Goal: Contribute content

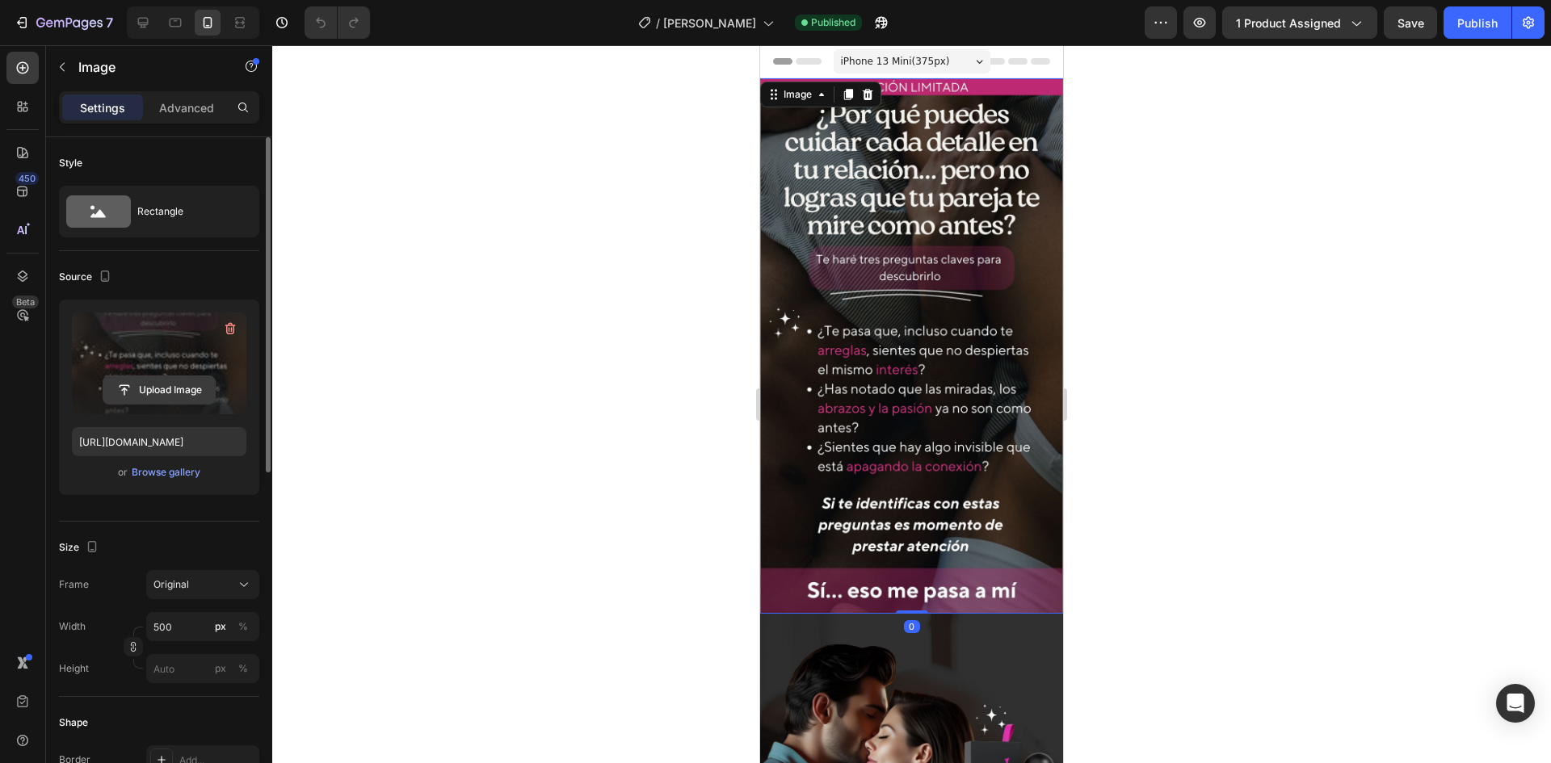
click at [180, 396] on input "file" at bounding box center [158, 389] width 111 height 27
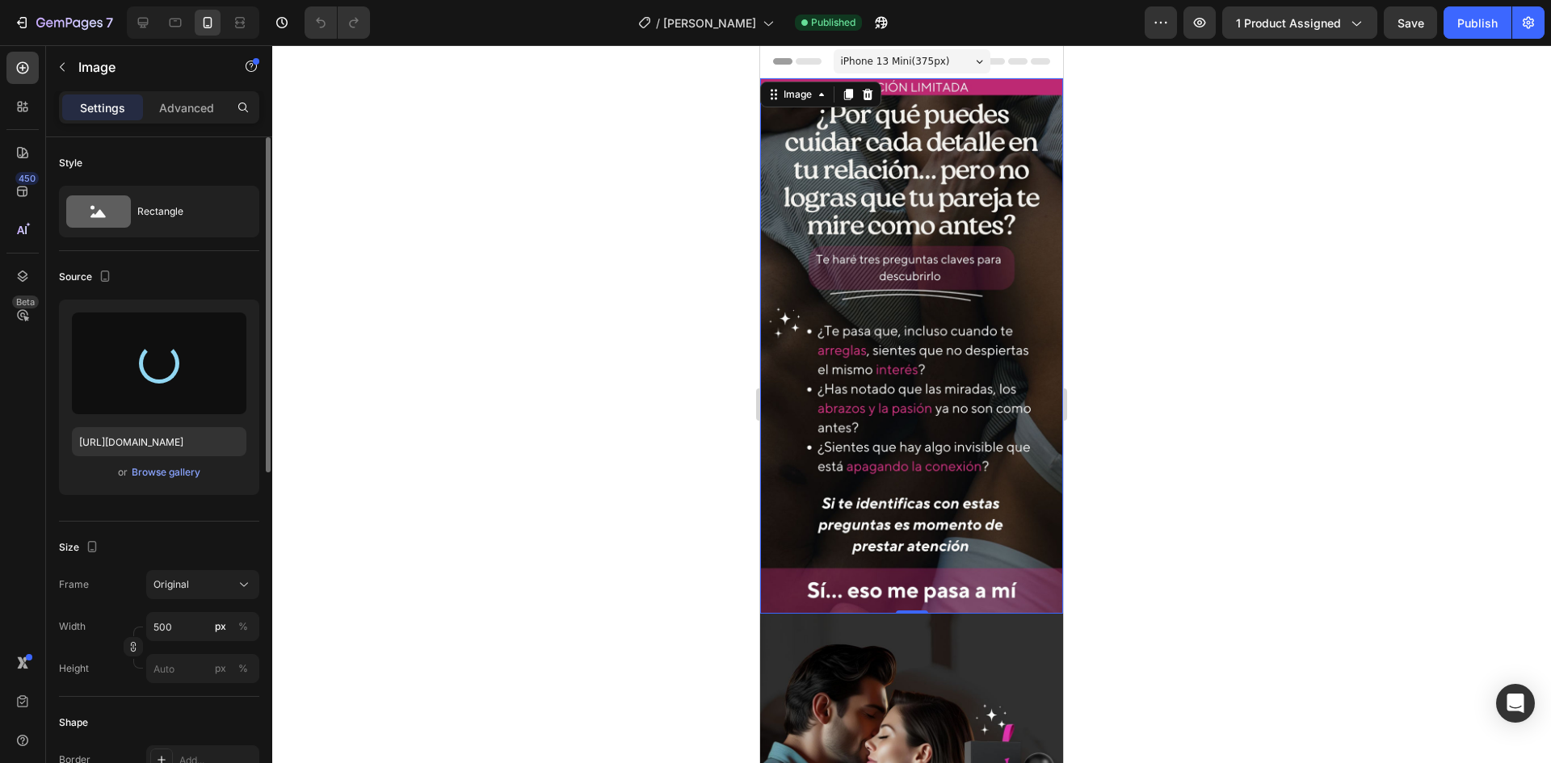
type input "[URL][DOMAIN_NAME]"
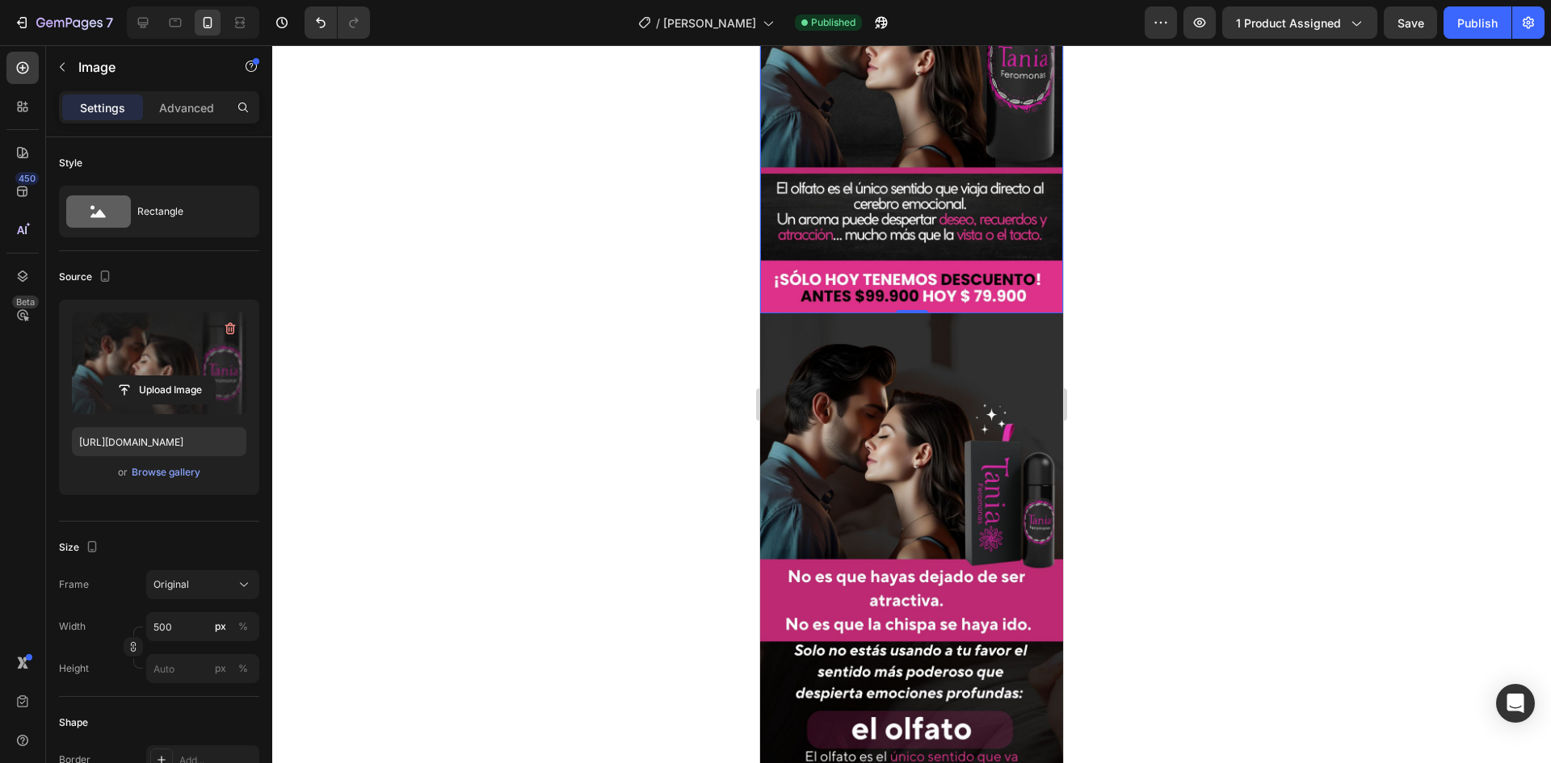
scroll to position [323, 0]
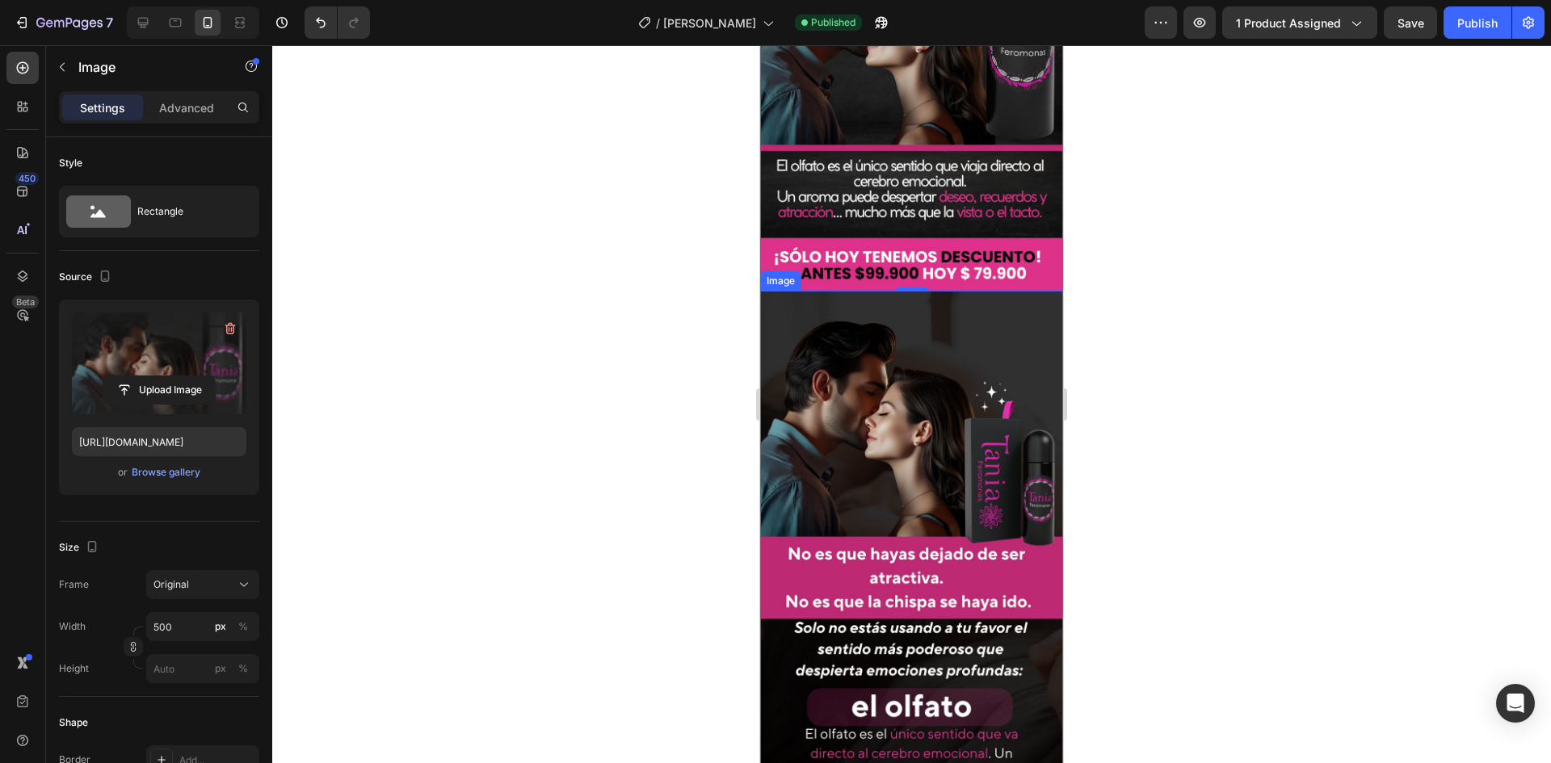
click at [944, 413] on img at bounding box center [911, 558] width 303 height 535
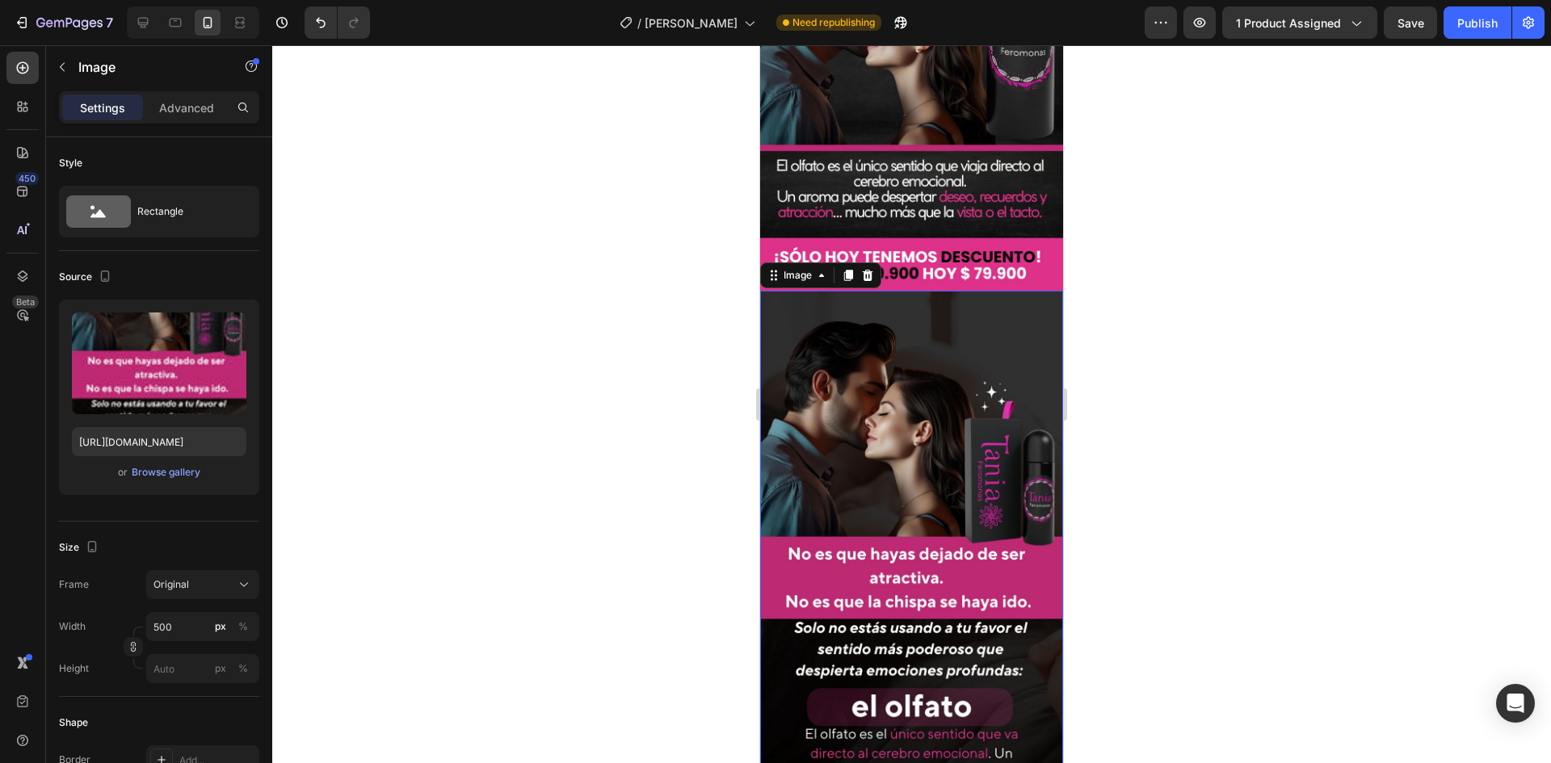
click at [937, 402] on img at bounding box center [911, 558] width 303 height 535
click at [198, 397] on input "file" at bounding box center [158, 389] width 111 height 27
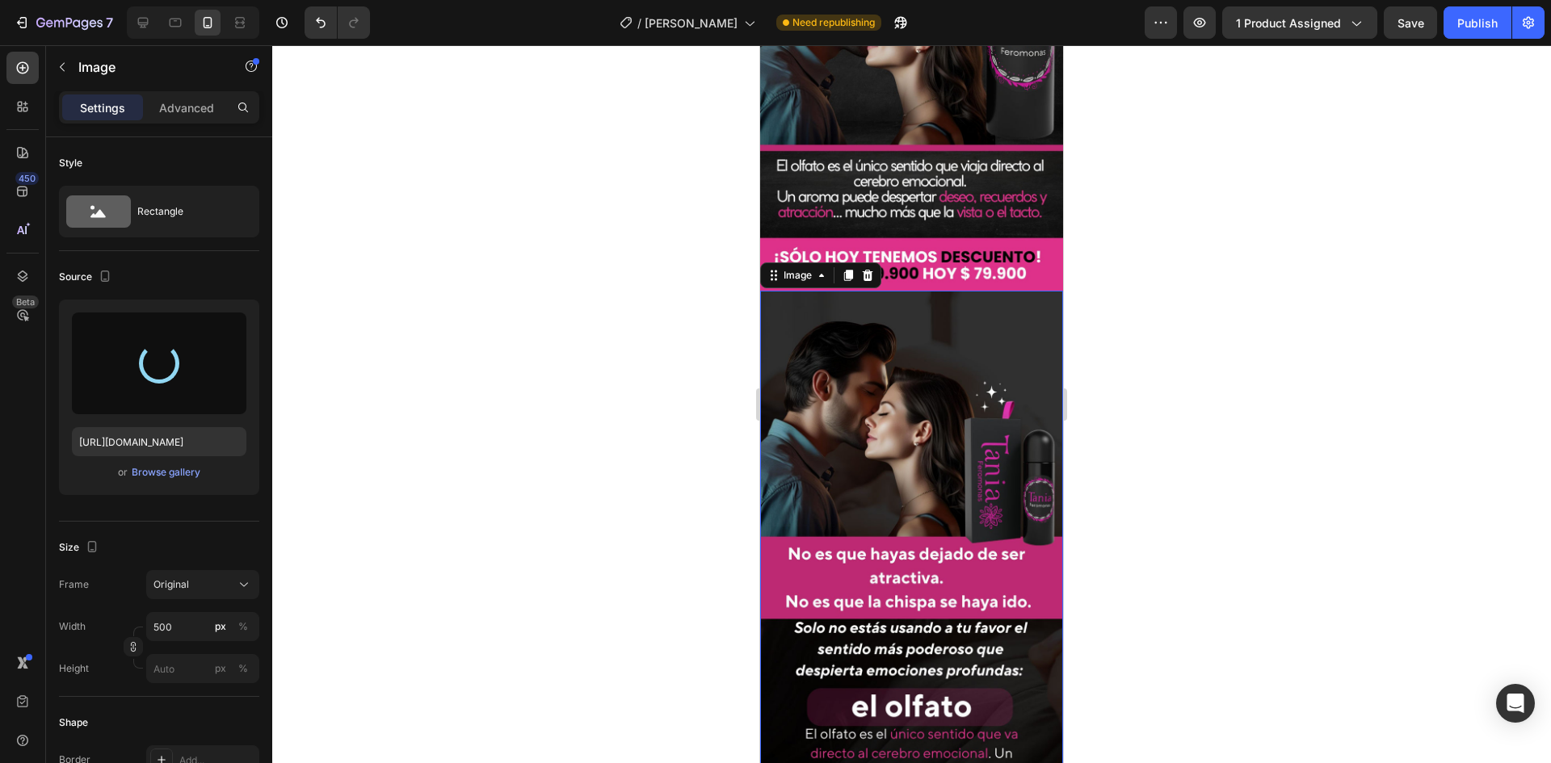
type input "[URL][DOMAIN_NAME]"
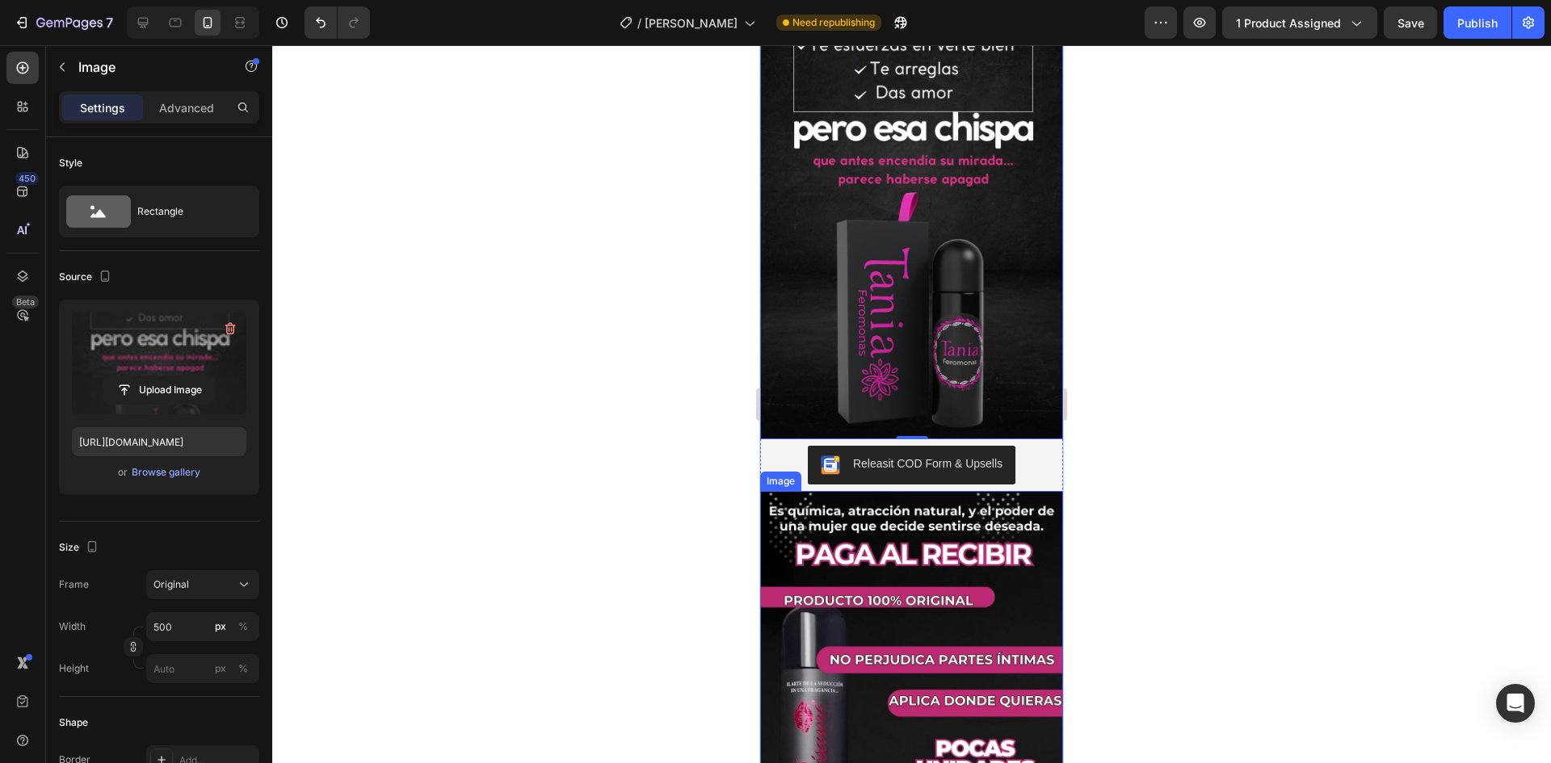
scroll to position [888, 0]
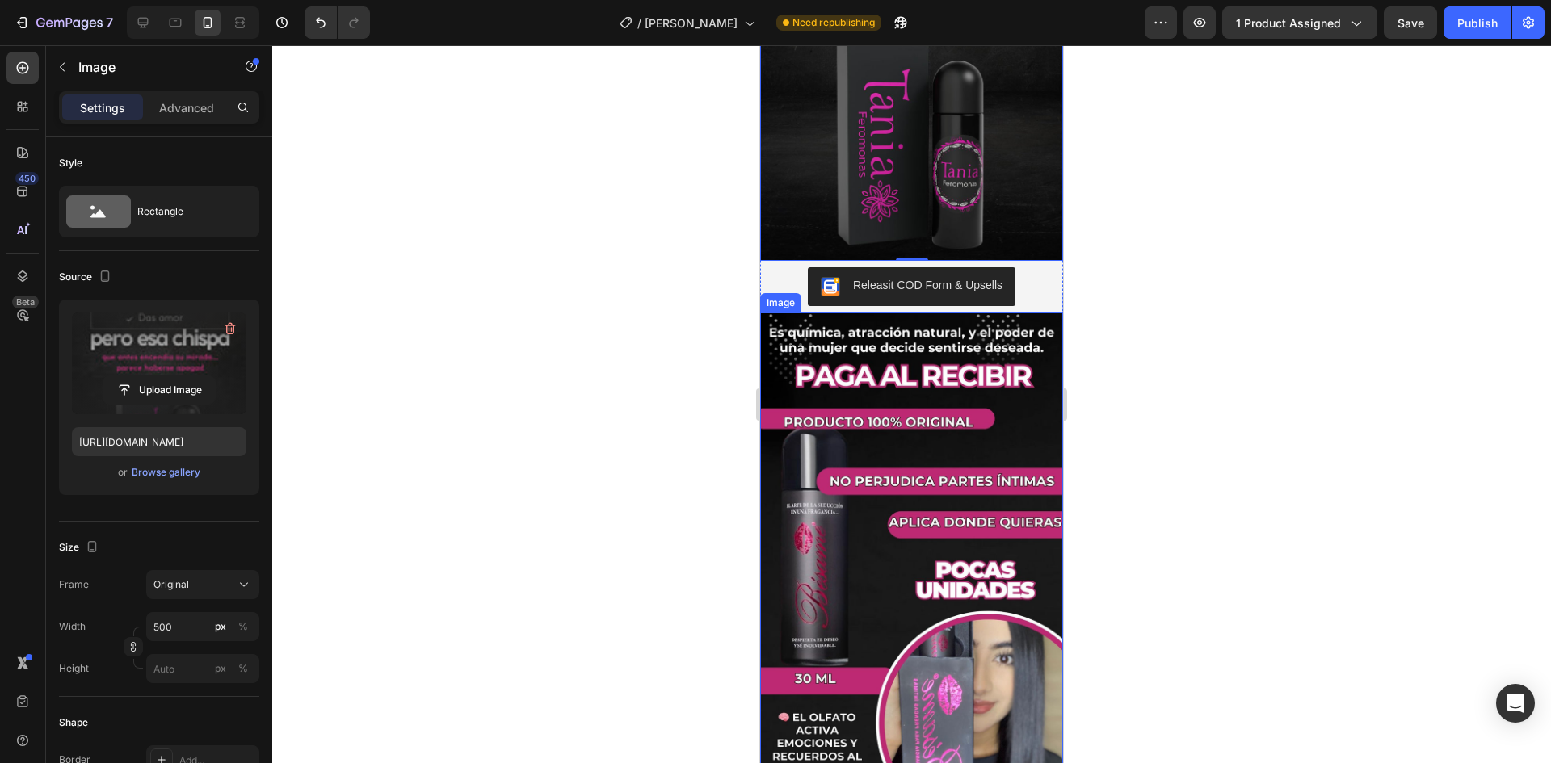
click at [962, 541] on img at bounding box center [911, 580] width 303 height 535
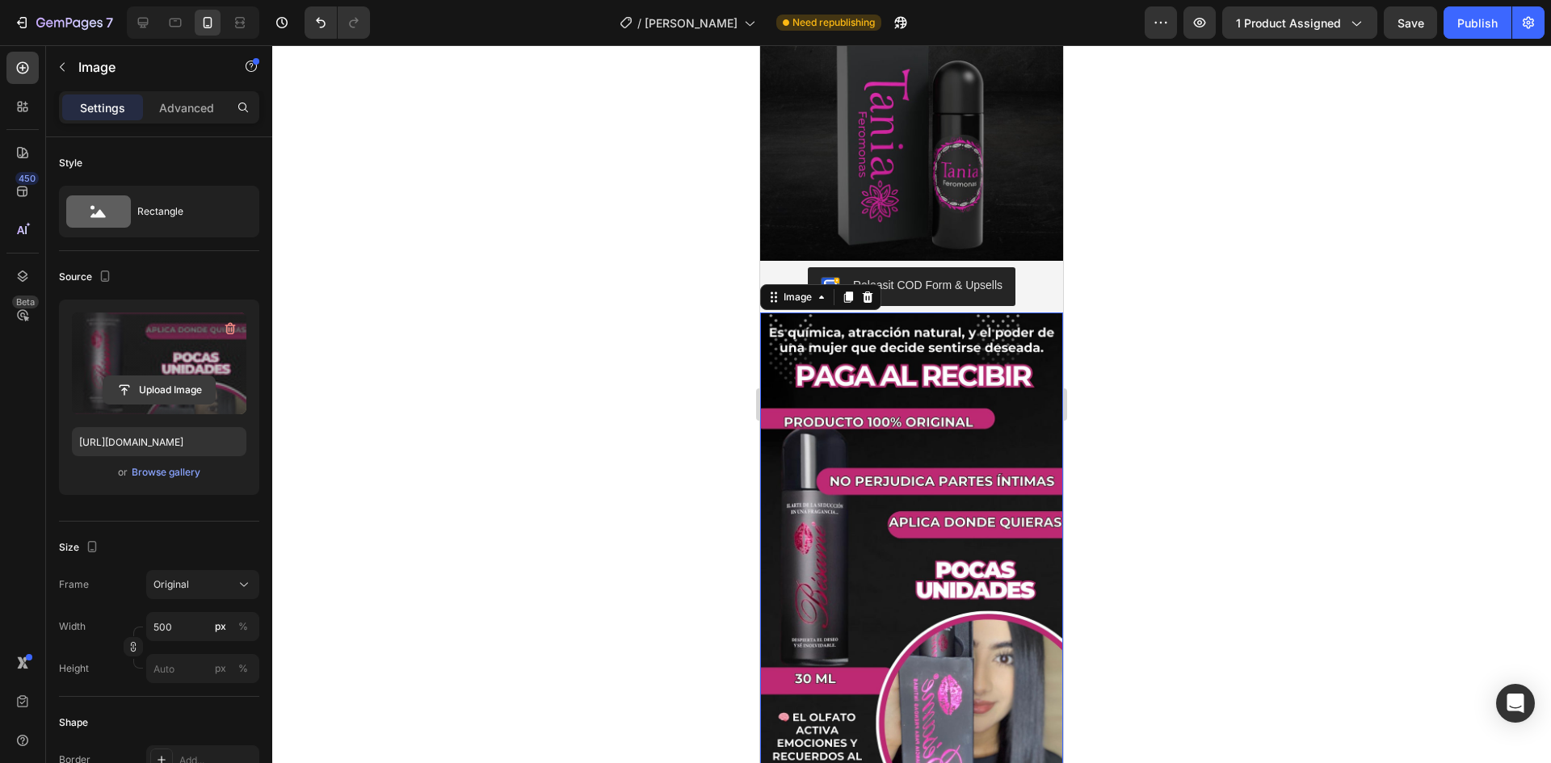
click at [185, 384] on input "file" at bounding box center [158, 389] width 111 height 27
click at [180, 382] on input "file" at bounding box center [158, 389] width 111 height 27
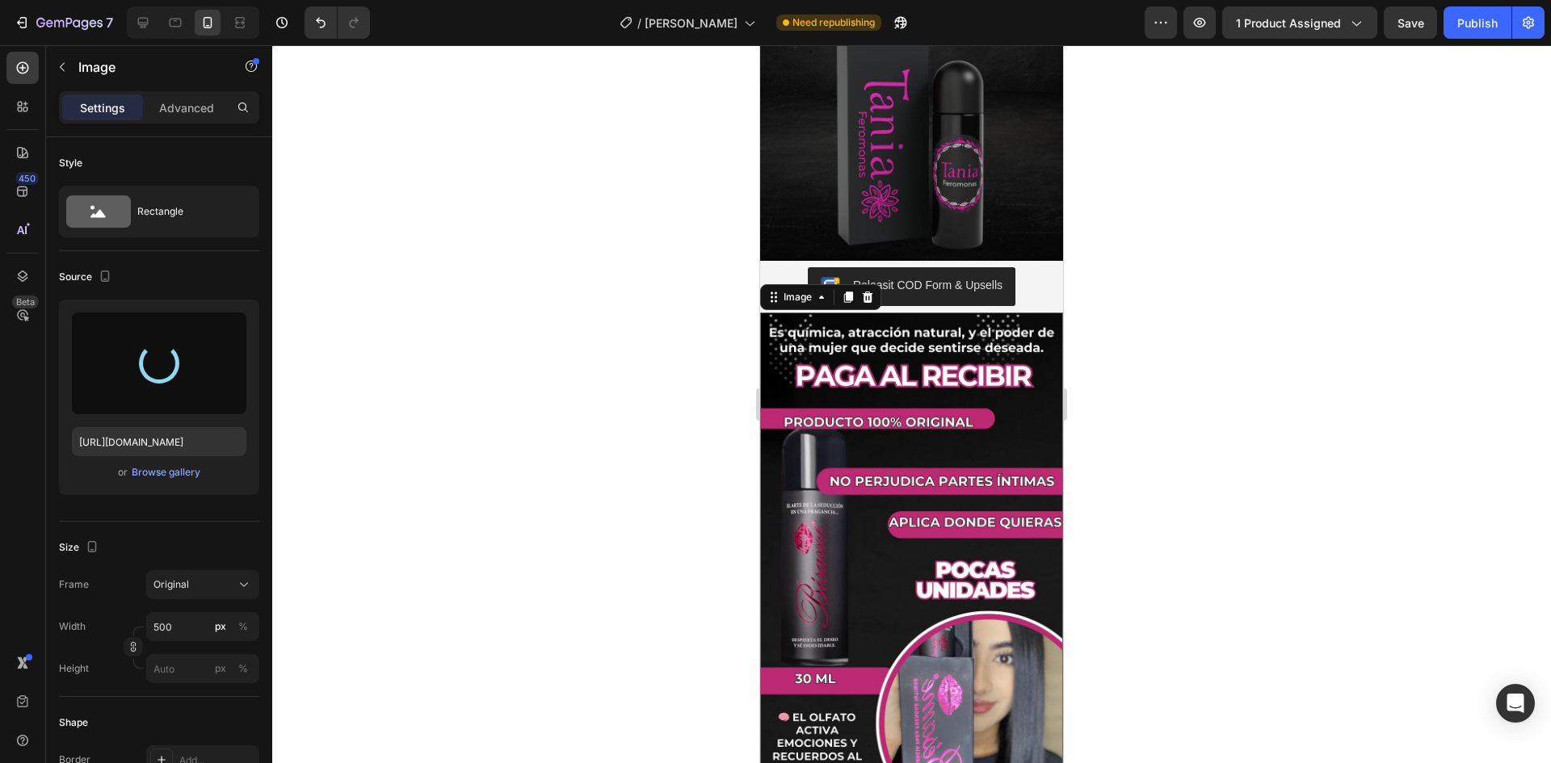
type input "[URL][DOMAIN_NAME]"
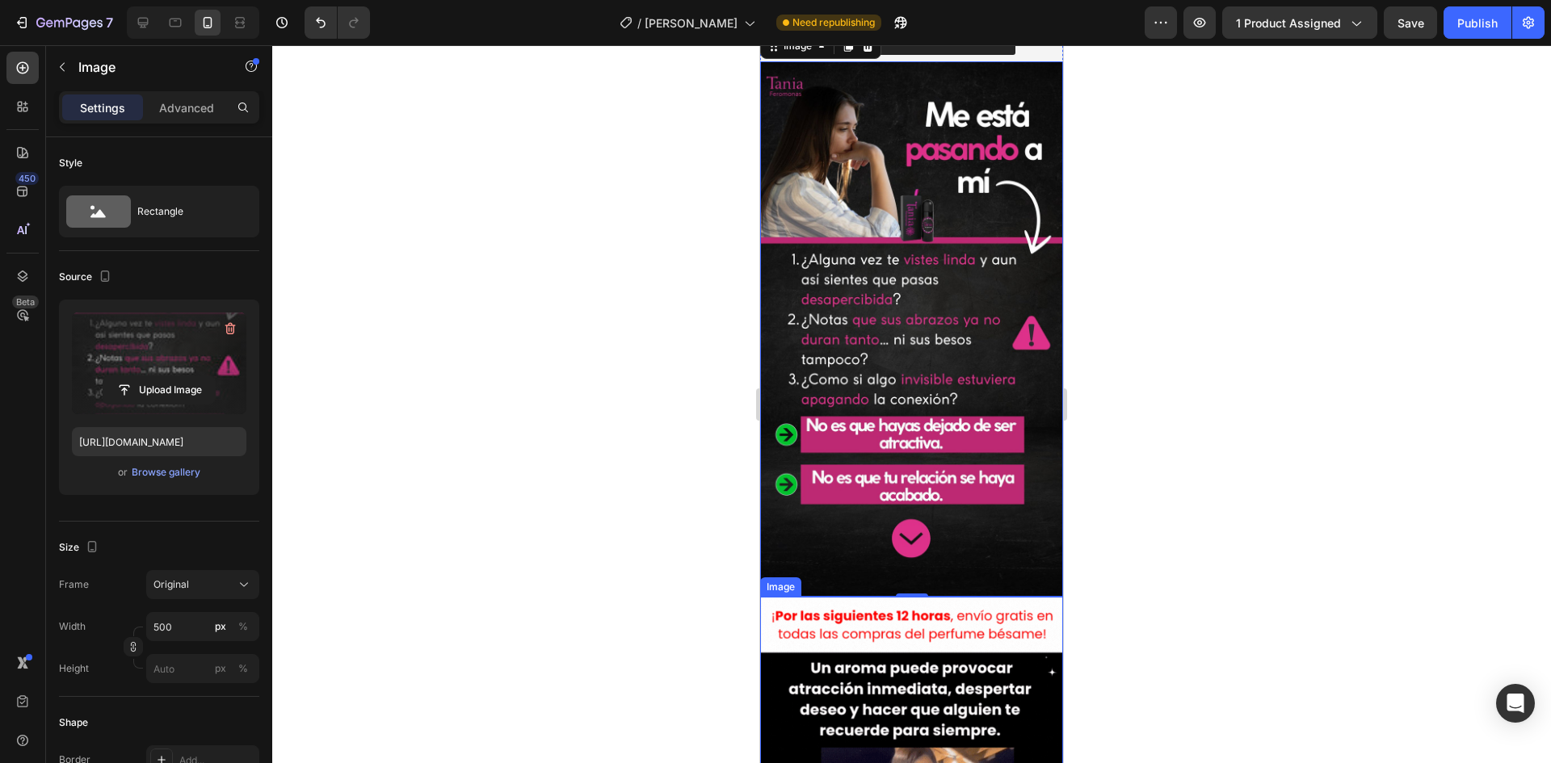
scroll to position [1131, 0]
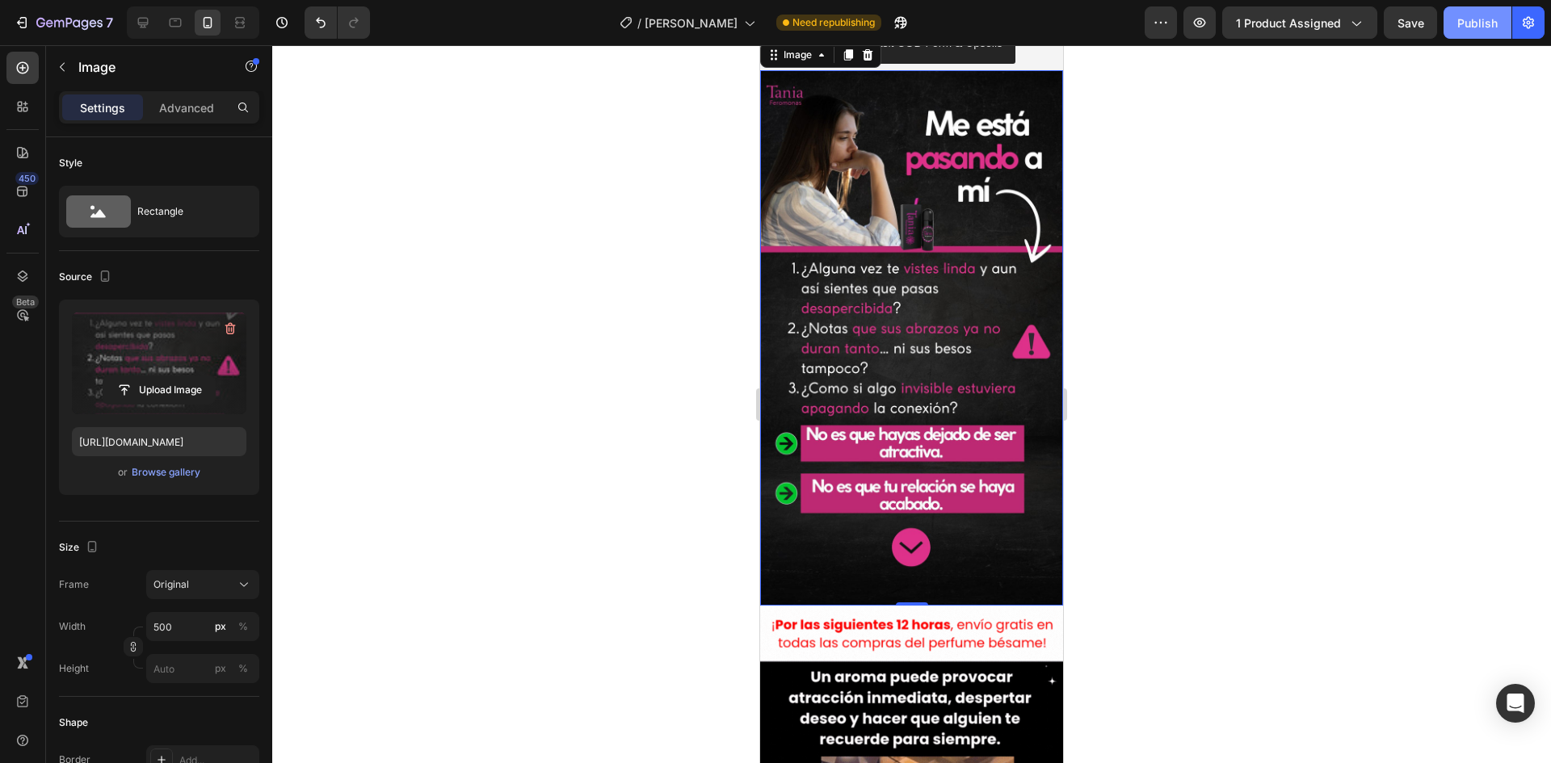
click at [1483, 31] on div "Publish" at bounding box center [1477, 23] width 40 height 17
click at [1483, 31] on button "Publish" at bounding box center [1477, 22] width 68 height 32
